Goal: Transaction & Acquisition: Download file/media

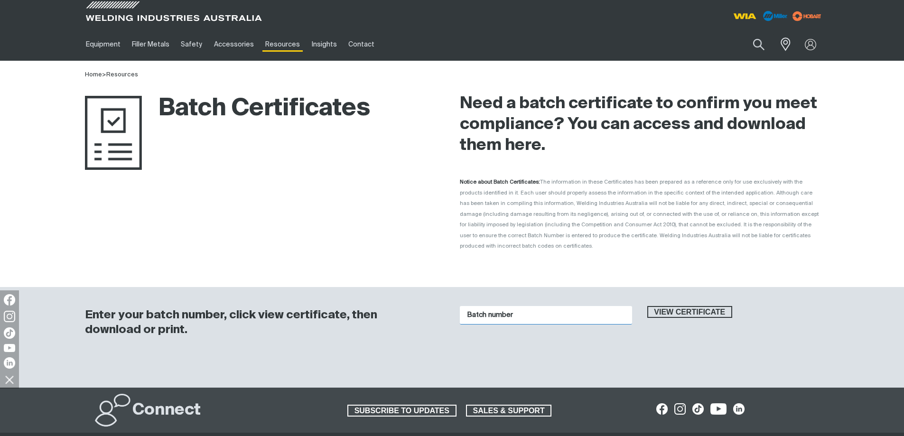
click at [558, 306] on input "Batch number" at bounding box center [546, 315] width 172 height 19
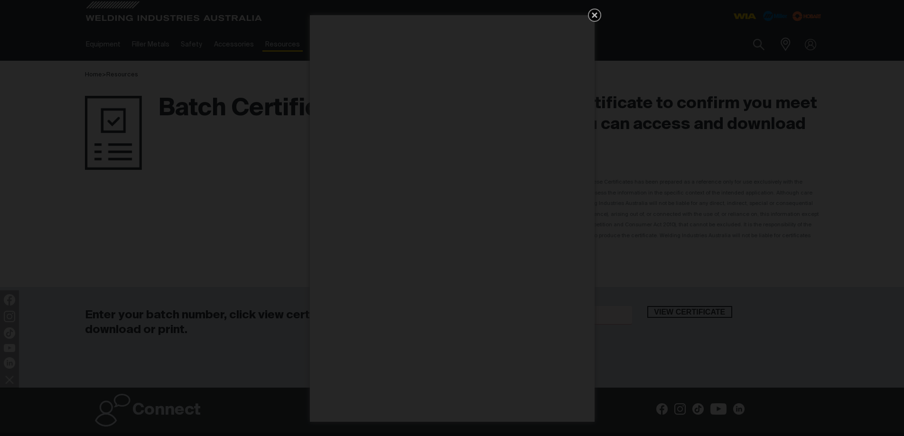
click at [593, 11] on icon "Get 5 WIA Welding Guides Free!" at bounding box center [594, 14] width 11 height 11
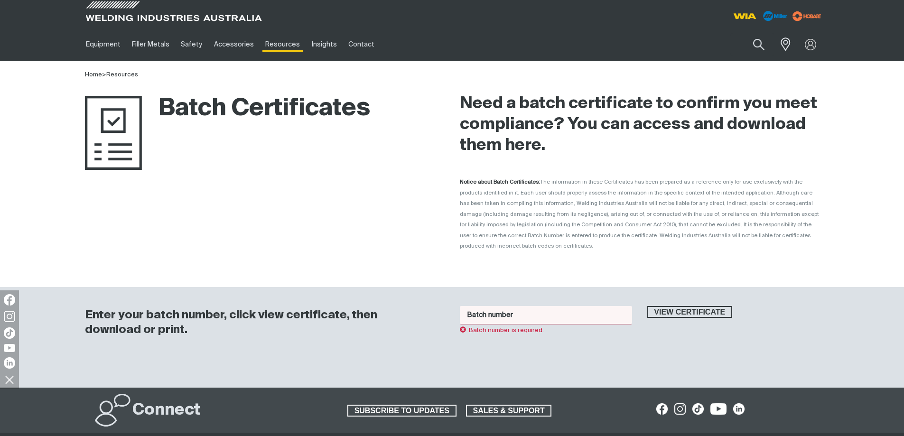
click at [509, 306] on input "Batch number" at bounding box center [546, 315] width 172 height 19
click at [664, 306] on span "View certificate" at bounding box center [689, 312] width 83 height 12
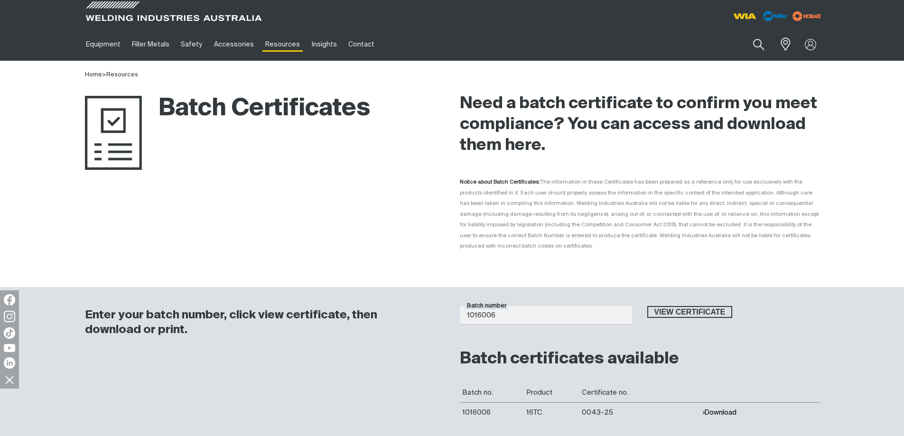
click at [715, 408] on button "Download" at bounding box center [719, 412] width 35 height 8
drag, startPoint x: 528, startPoint y: 305, endPoint x: 429, endPoint y: 307, distance: 99.2
click at [430, 305] on div "Enter your batch number, click view certificate, then download or print. Batch …" at bounding box center [452, 369] width 759 height 164
type input "1015908"
click at [647, 306] on button "View certificate" at bounding box center [689, 312] width 85 height 12
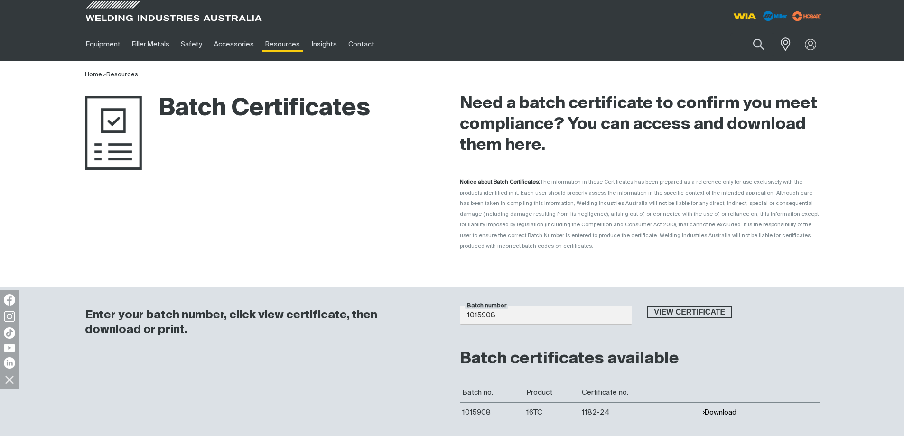
click at [715, 408] on button "Download" at bounding box center [719, 412] width 35 height 8
